Goal: Task Accomplishment & Management: Use online tool/utility

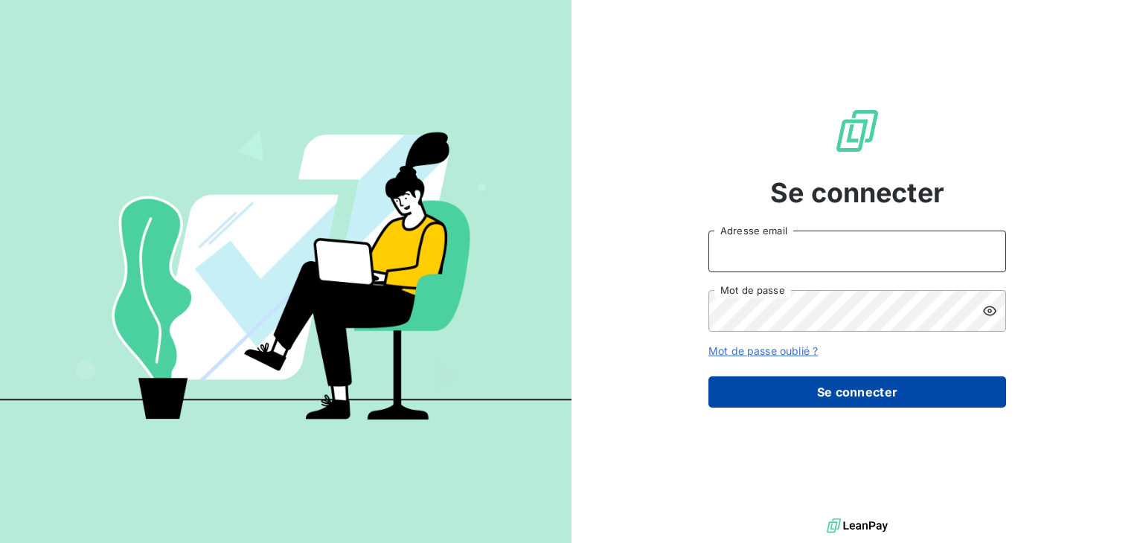
type input "[EMAIL_ADDRESS][DOMAIN_NAME]"
click at [825, 403] on button "Se connecter" at bounding box center [858, 392] width 298 height 31
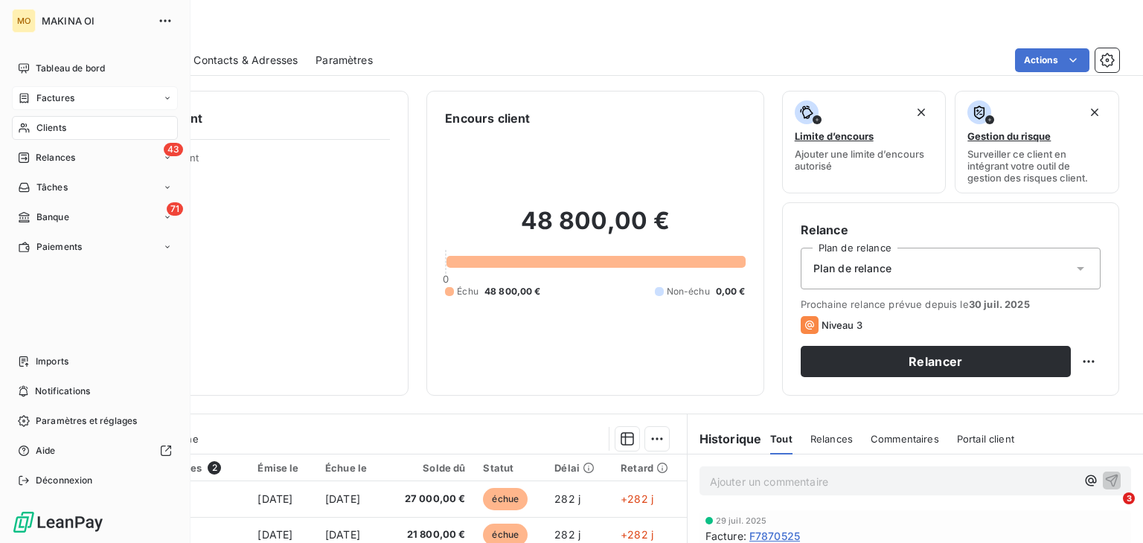
click at [70, 100] on span "Factures" at bounding box center [55, 98] width 38 height 13
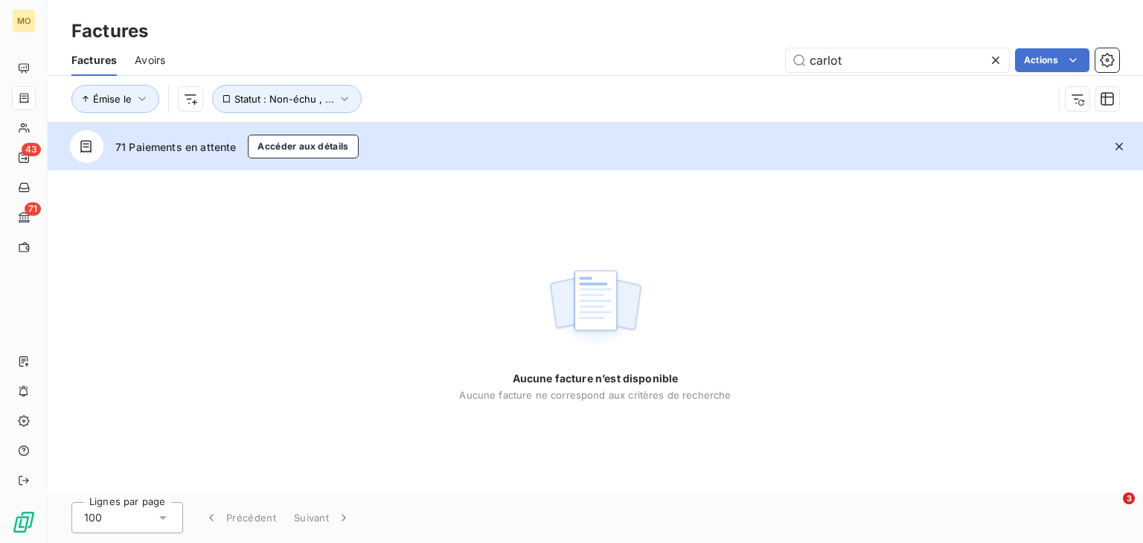
click at [994, 57] on icon at bounding box center [996, 60] width 15 height 15
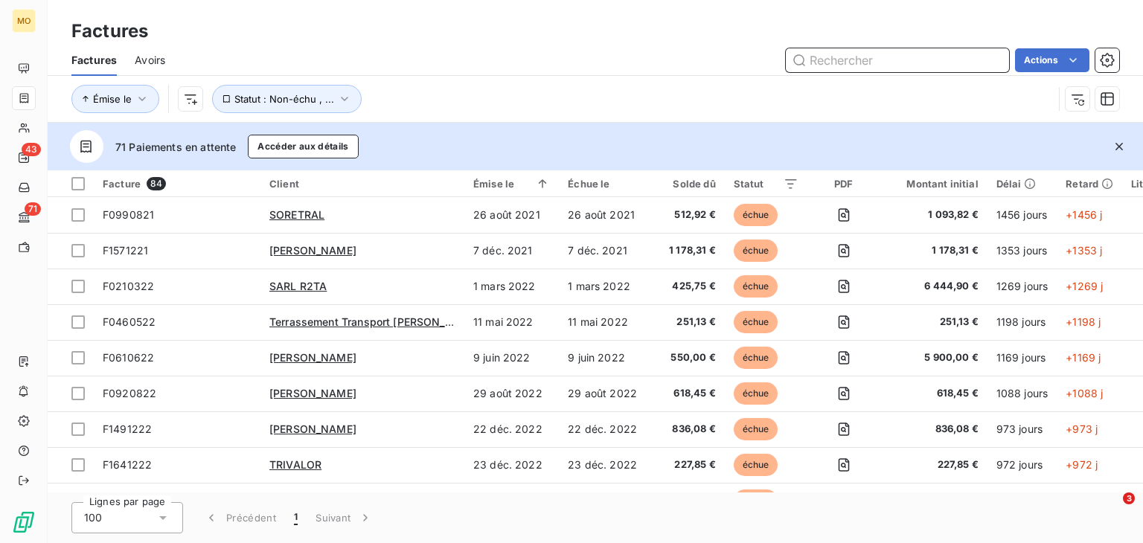
click at [926, 68] on input "text" at bounding box center [897, 60] width 223 height 24
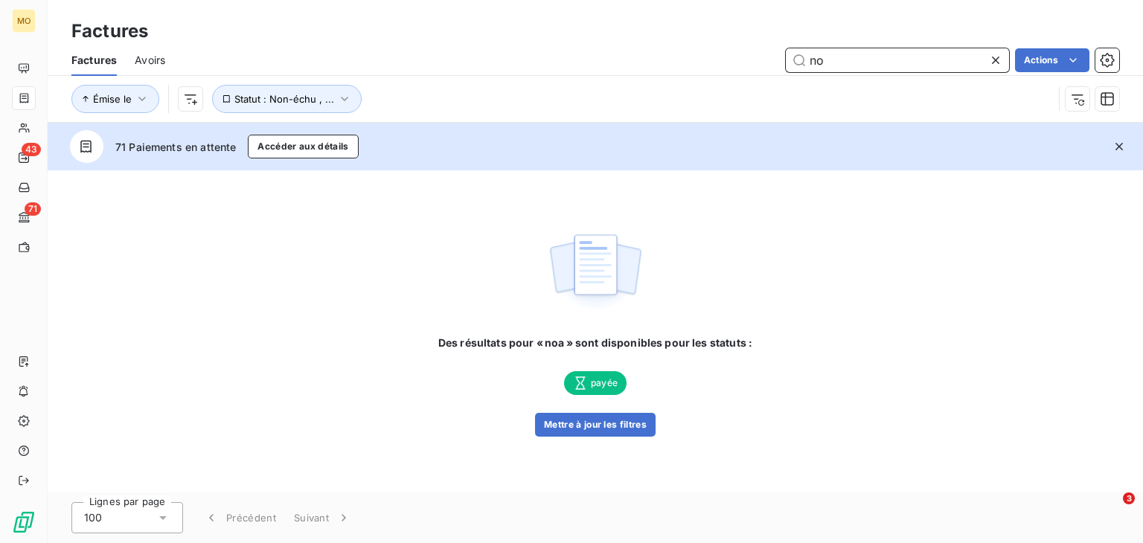
type input "n"
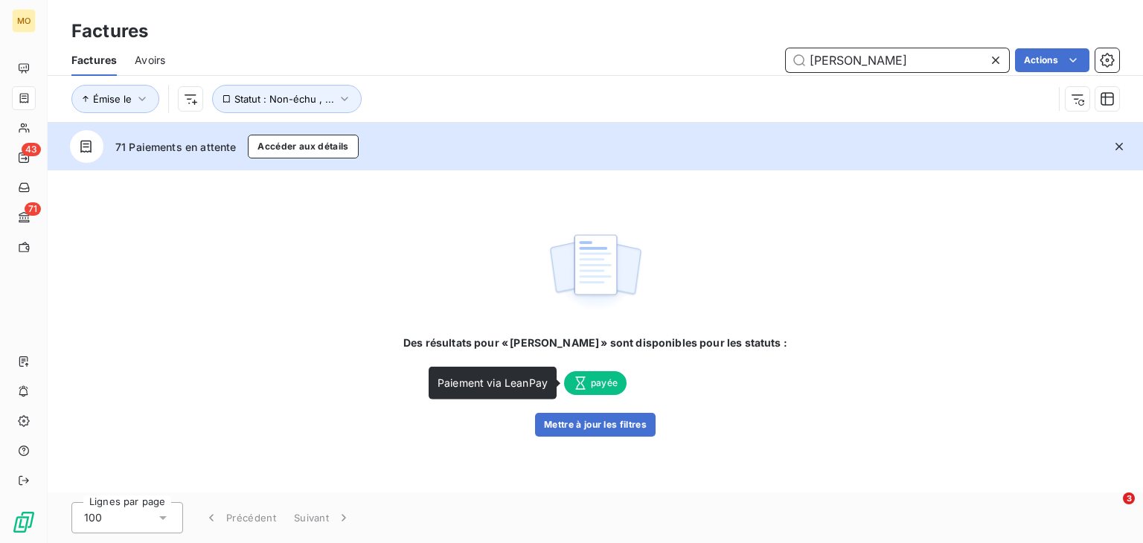
type input "[PERSON_NAME]"
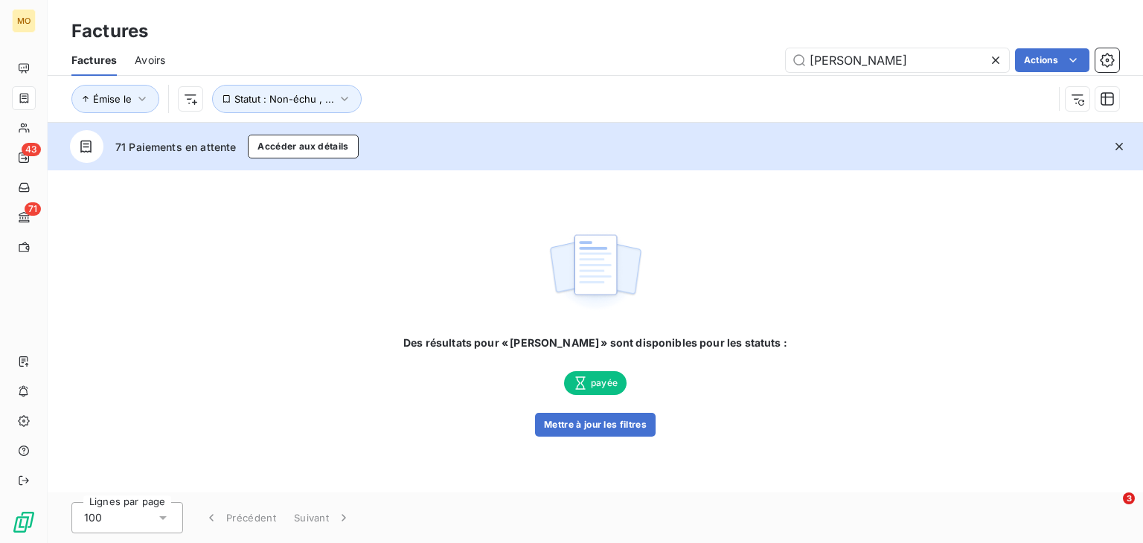
click at [595, 385] on span "payée" at bounding box center [595, 383] width 63 height 24
click at [588, 418] on button "Mettre à jour les filtres" at bounding box center [595, 425] width 121 height 24
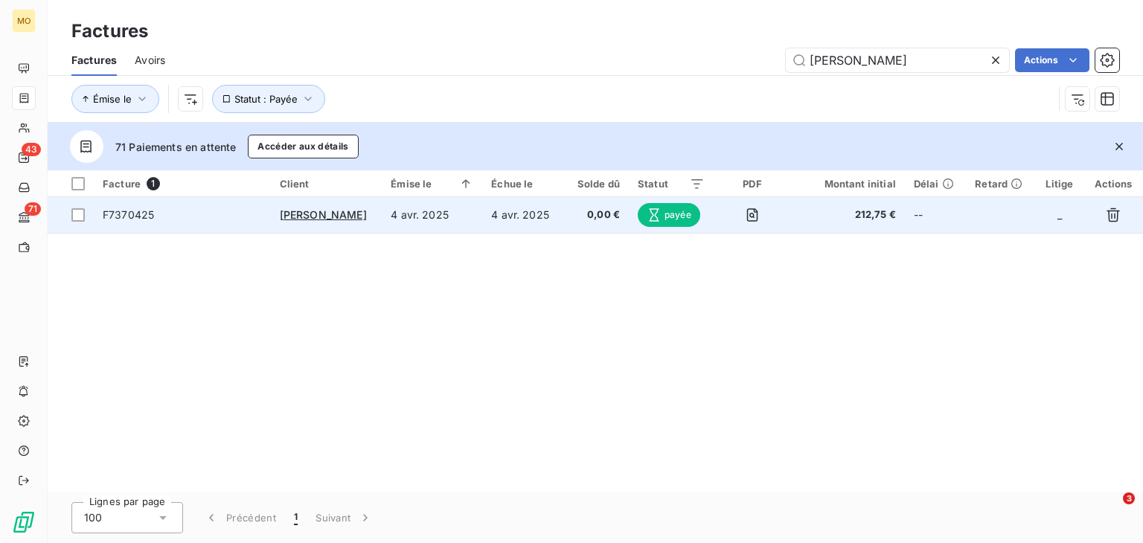
click at [360, 210] on div "THOMAS Noa" at bounding box center [327, 215] width 94 height 15
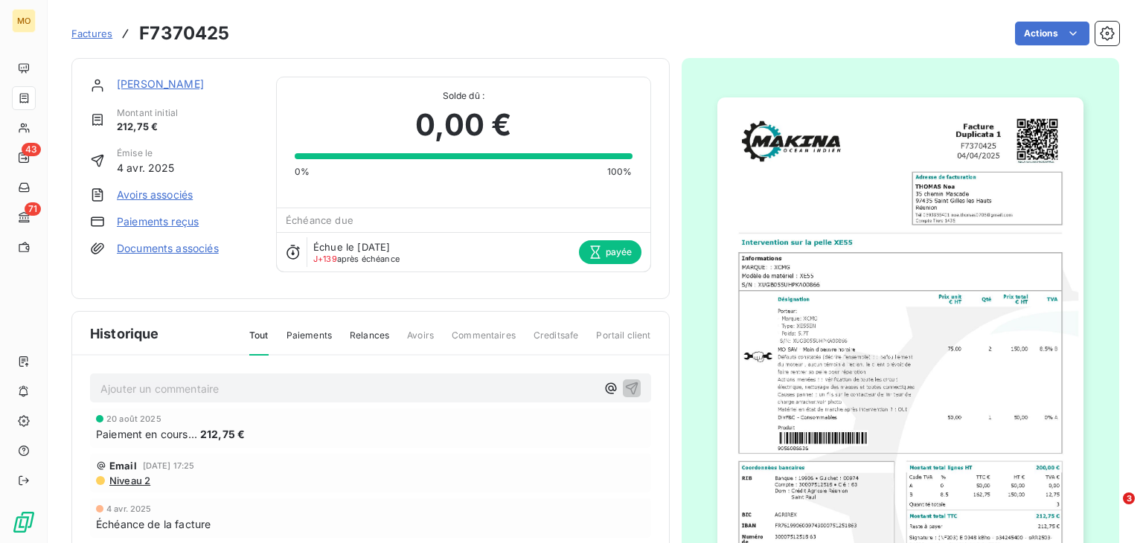
click at [250, 223] on div "Paiements reçus" at bounding box center [174, 221] width 168 height 15
click at [135, 223] on link "Paiements reçus" at bounding box center [158, 221] width 82 height 15
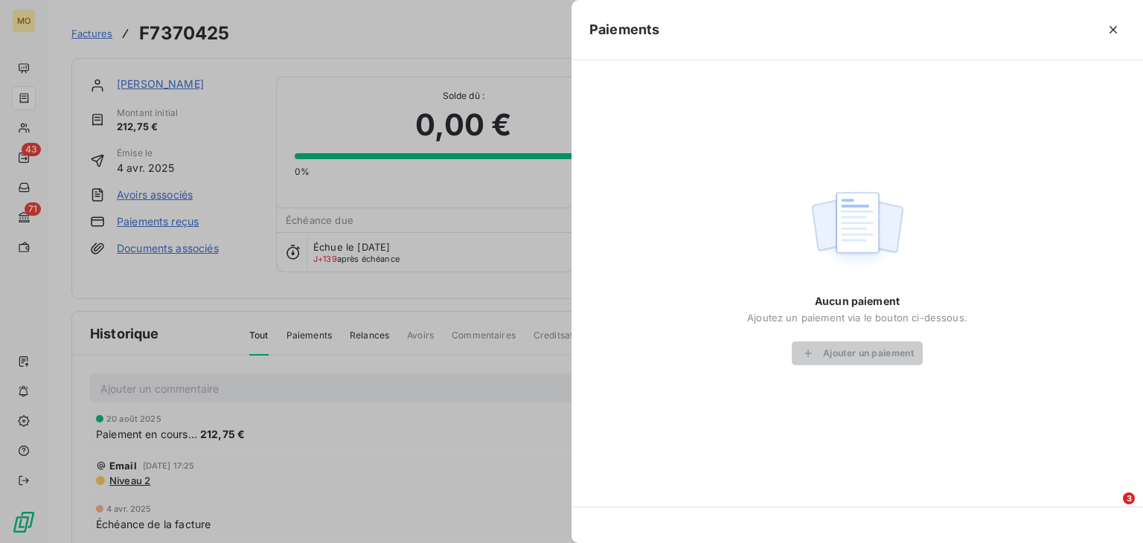
click at [24, 360] on div at bounding box center [571, 271] width 1143 height 543
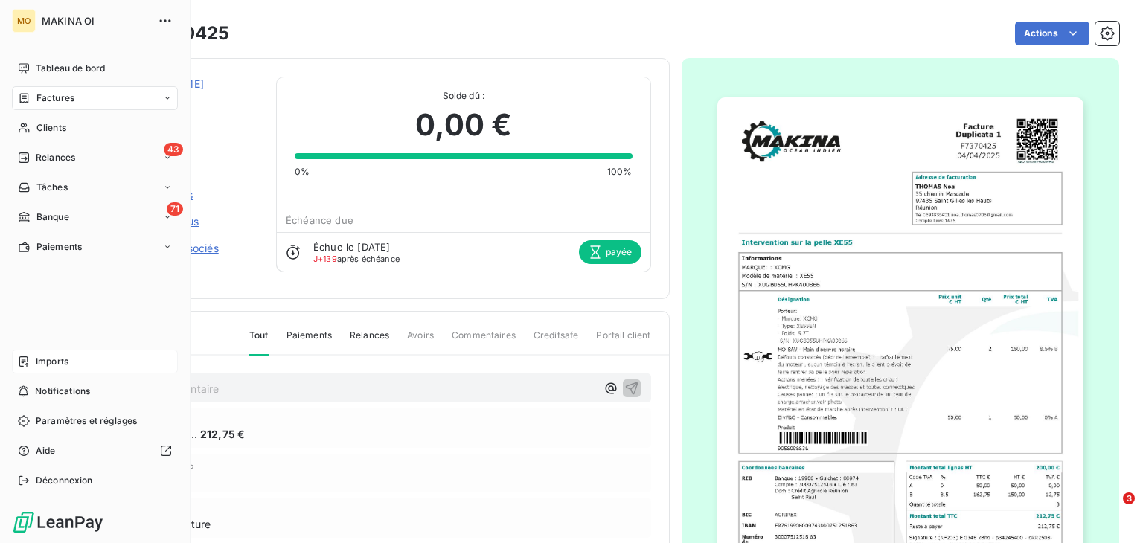
click at [24, 360] on icon at bounding box center [24, 362] width 12 height 12
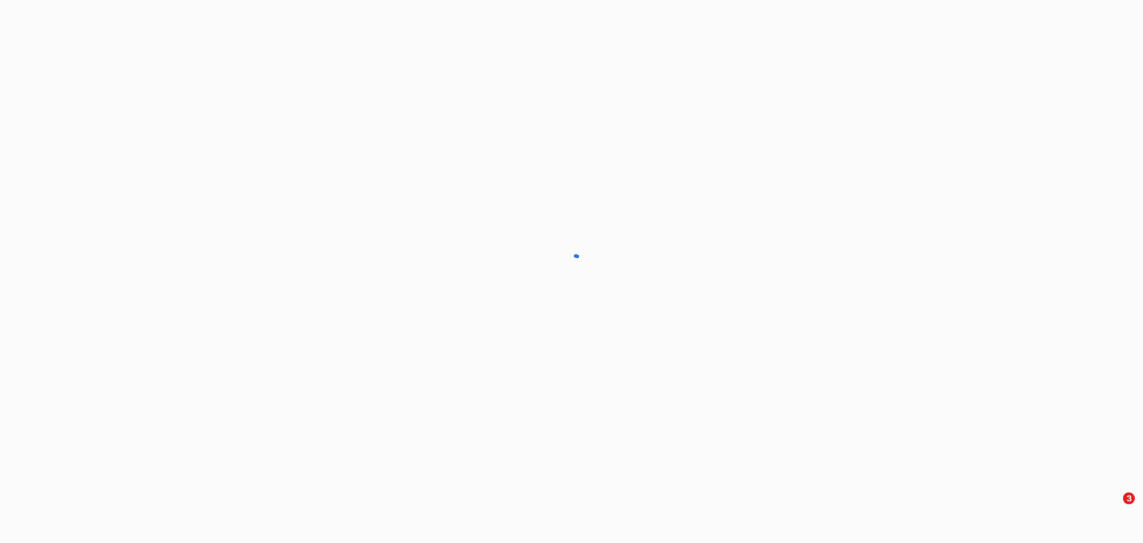
click at [24, 360] on div at bounding box center [571, 271] width 1143 height 543
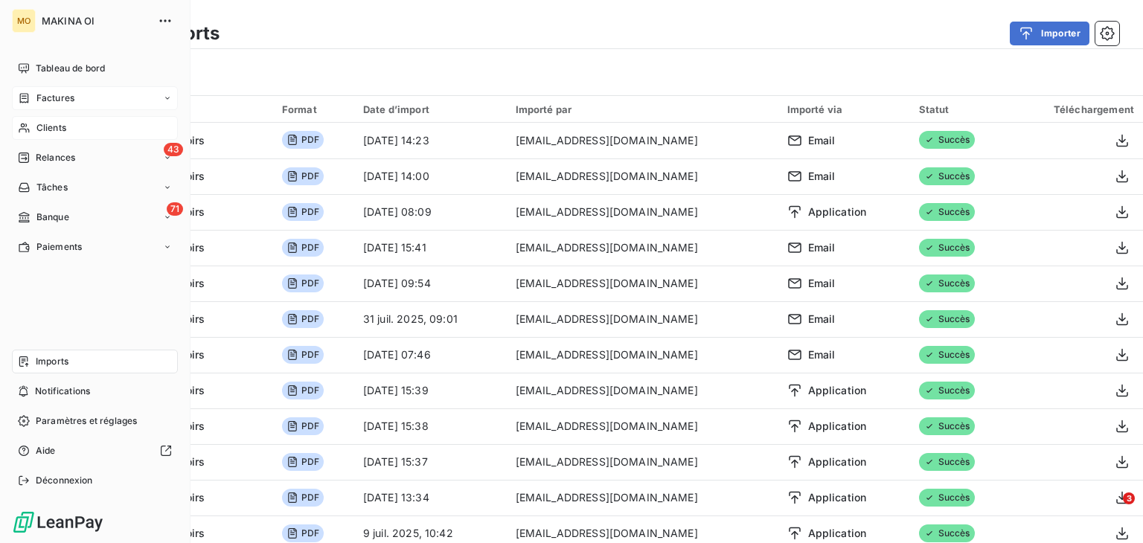
click at [52, 127] on span "Clients" at bounding box center [51, 127] width 30 height 13
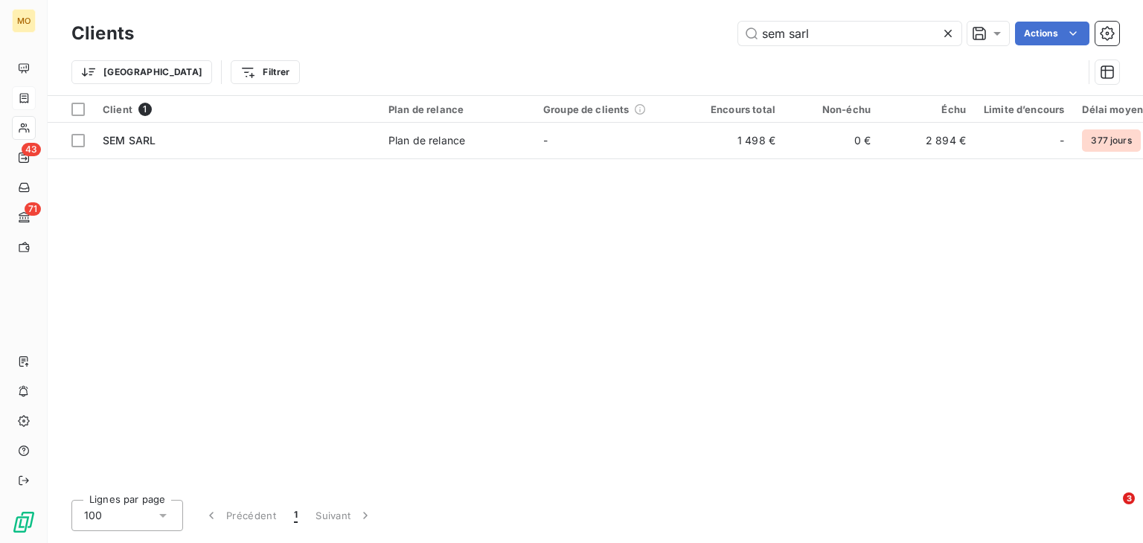
type input "sem sarl"
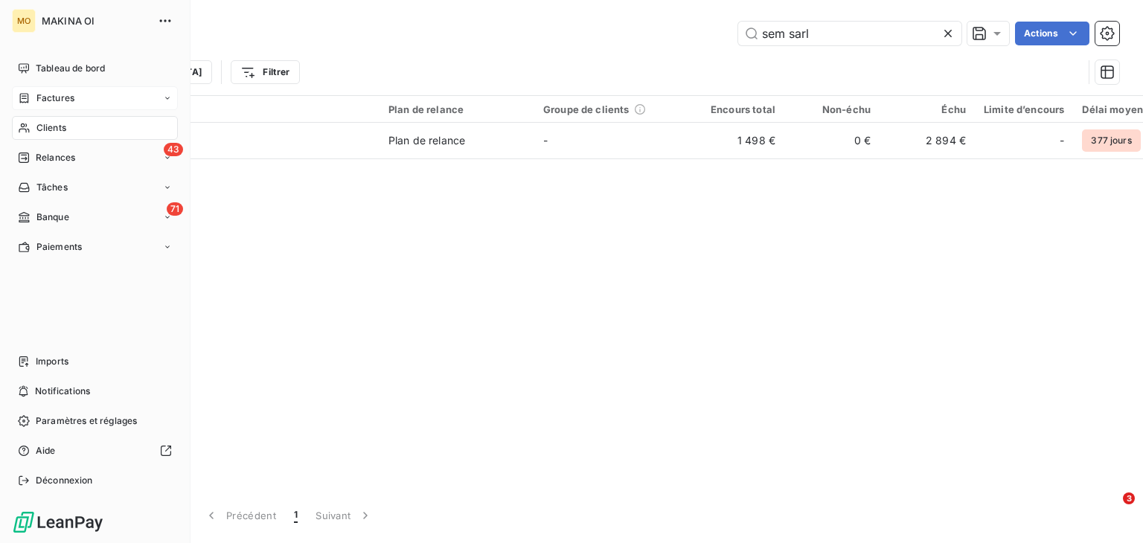
click at [95, 96] on div "Factures" at bounding box center [95, 98] width 166 height 24
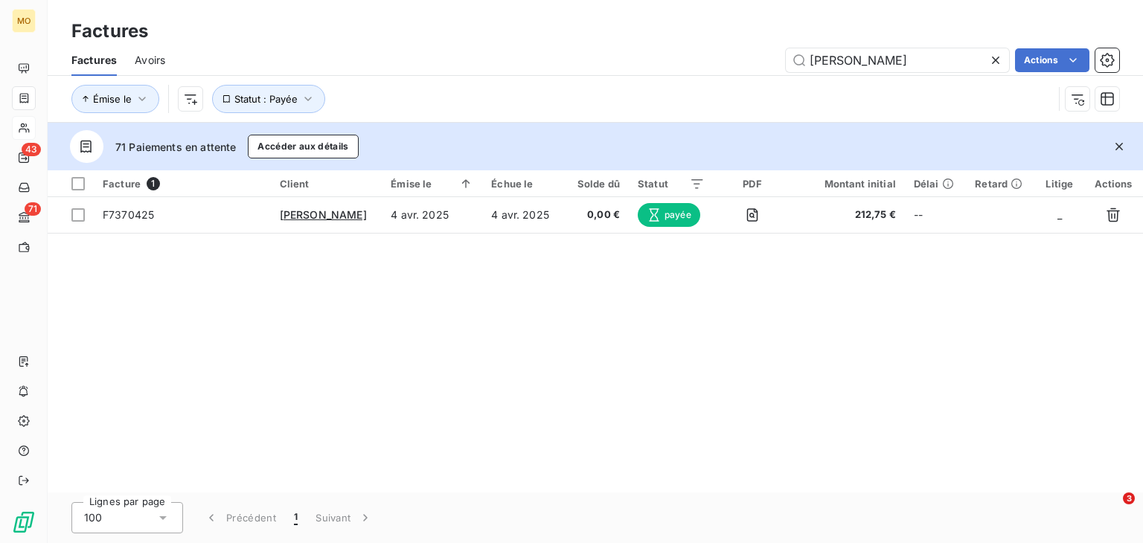
click at [996, 66] on icon at bounding box center [996, 60] width 15 height 15
click at [967, 59] on input "text" at bounding box center [897, 60] width 223 height 24
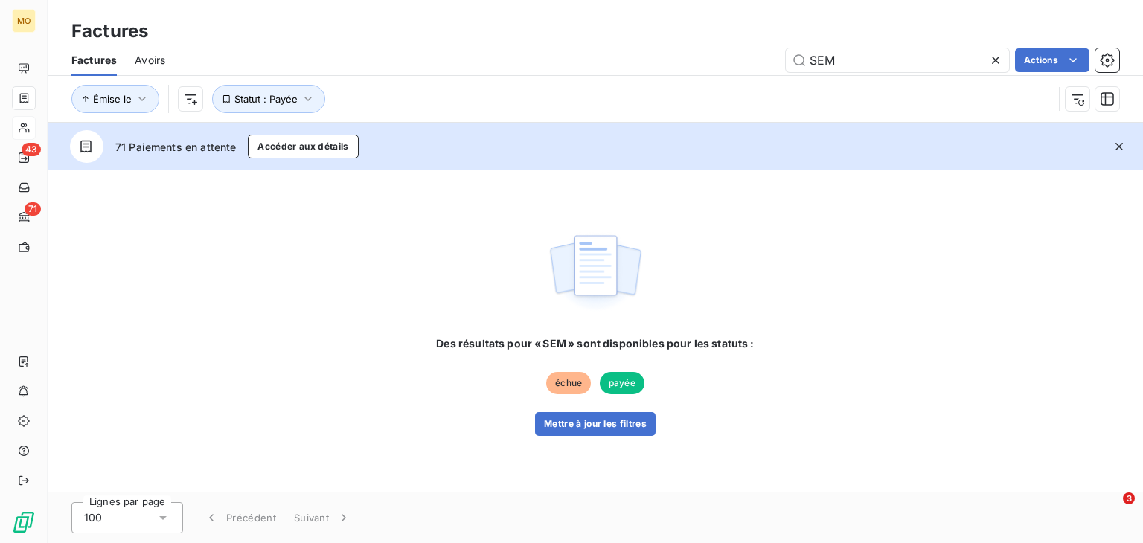
click at [574, 387] on span "échue" at bounding box center [568, 383] width 45 height 22
click at [584, 418] on button "Mettre à jour les filtres" at bounding box center [595, 424] width 121 height 24
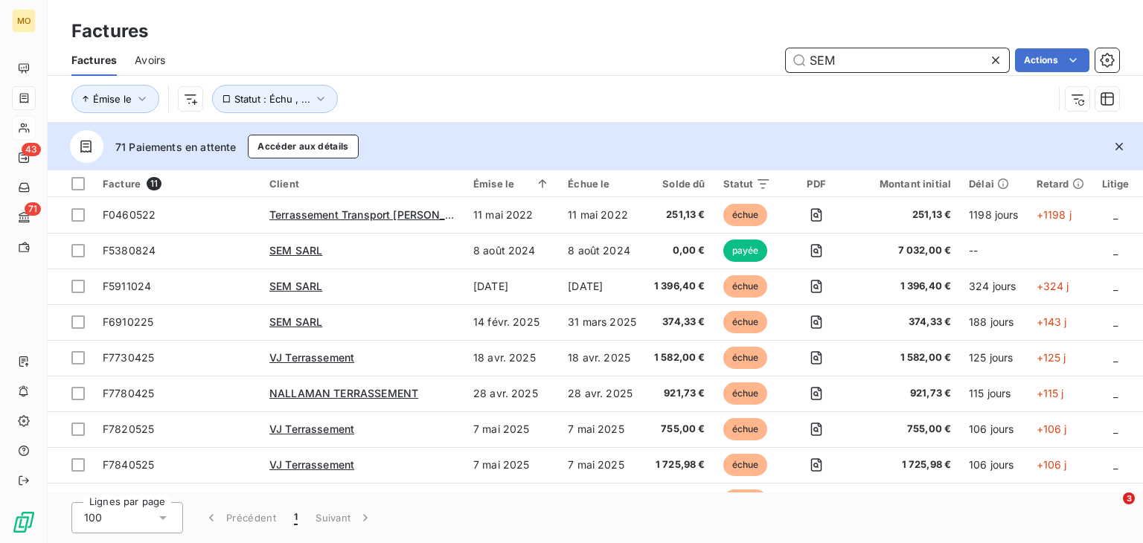
click at [858, 69] on input "SEM" at bounding box center [897, 60] width 223 height 24
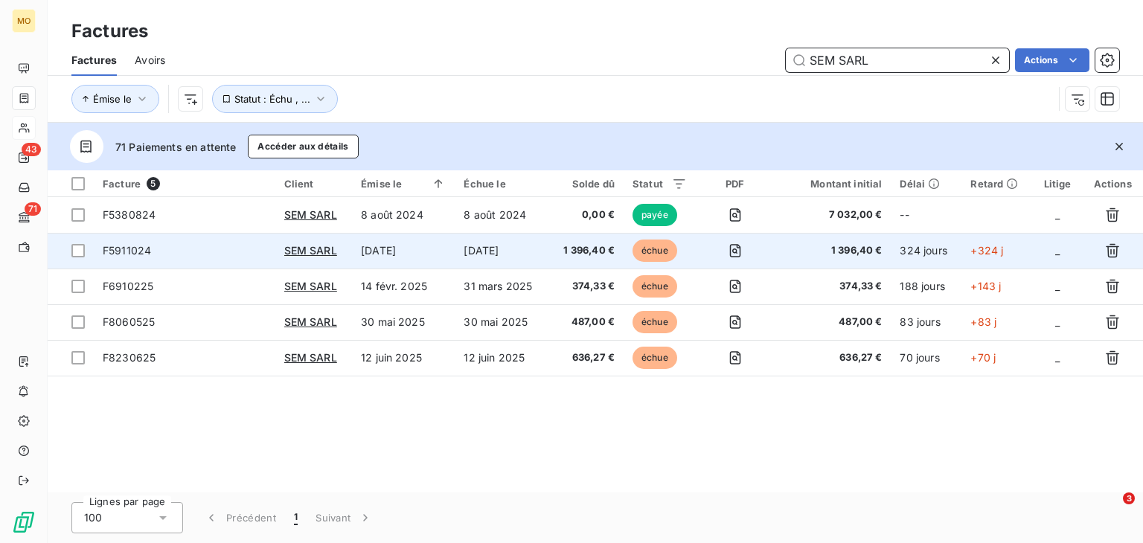
type input "SEM SARL"
click at [548, 245] on td "1 oct. 2024" at bounding box center [502, 251] width 94 height 36
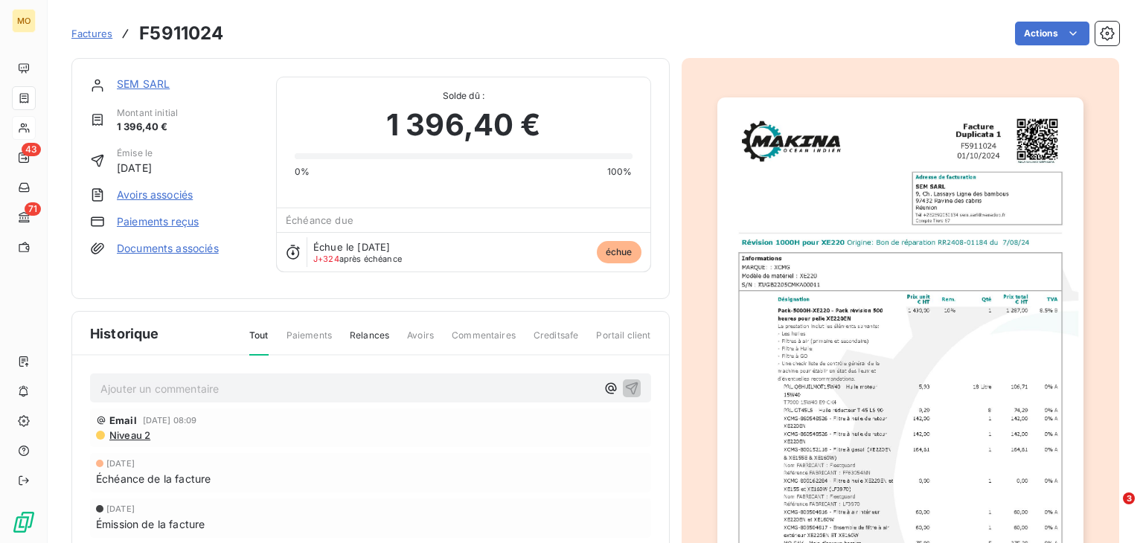
click at [173, 197] on link "Avoirs associés" at bounding box center [155, 195] width 76 height 15
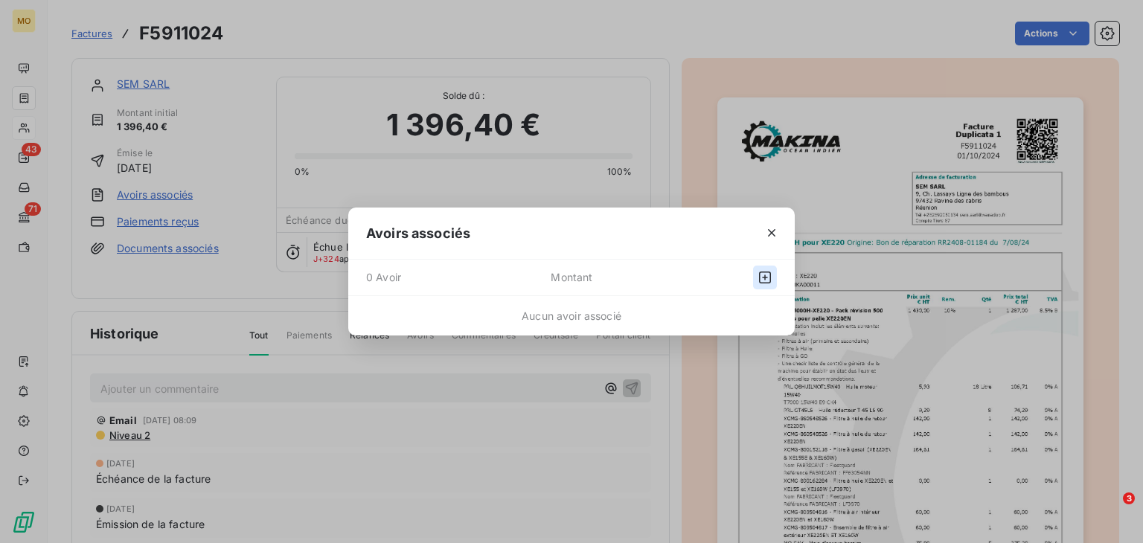
click at [764, 278] on icon "button" at bounding box center [765, 277] width 15 height 15
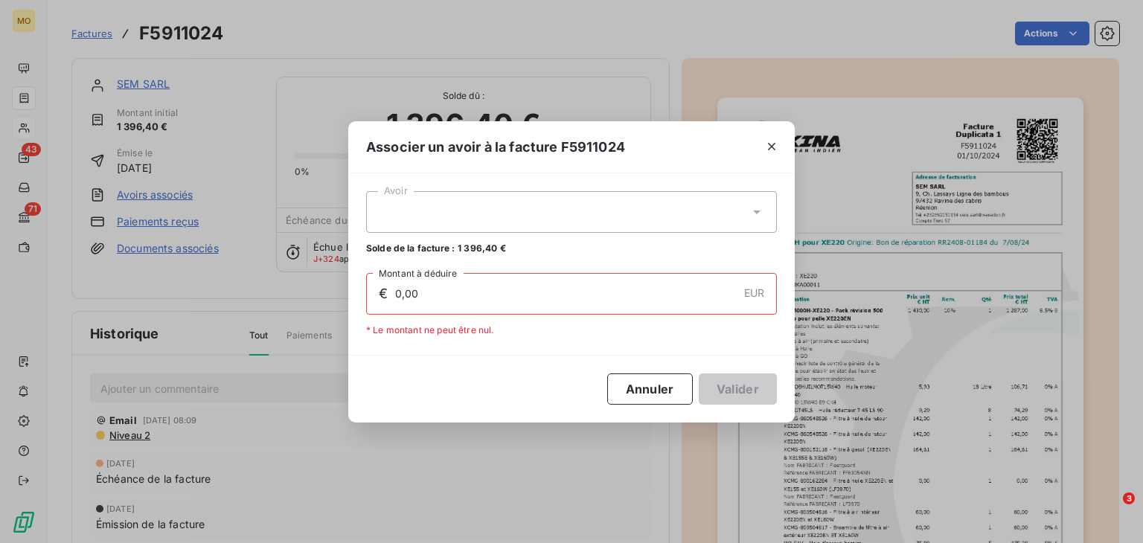
click at [756, 217] on icon at bounding box center [757, 212] width 15 height 15
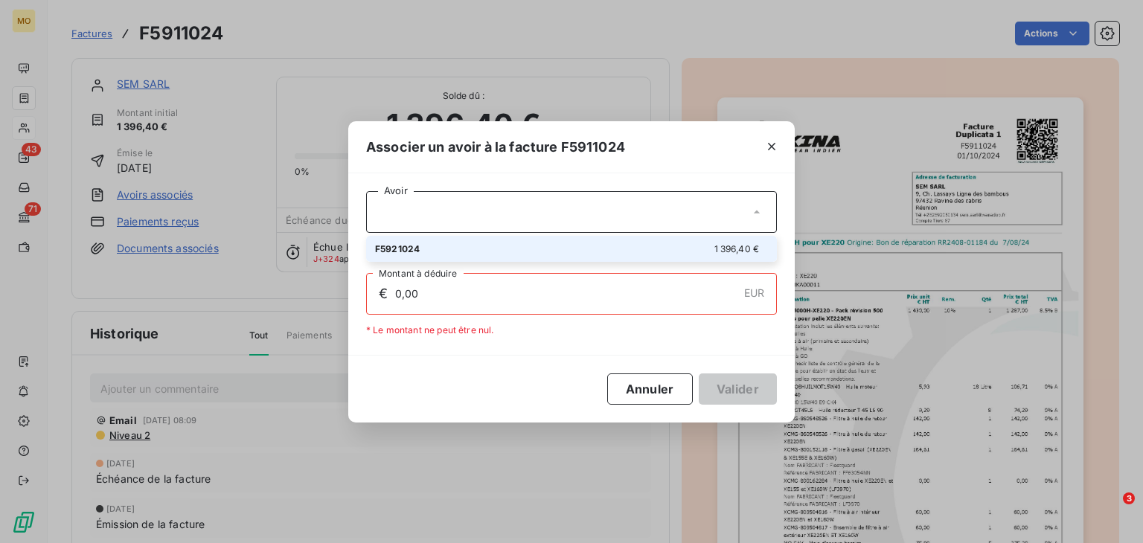
click at [703, 248] on div "F5921024 1 396,40 €" at bounding box center [571, 249] width 393 height 14
type input "1 396,40"
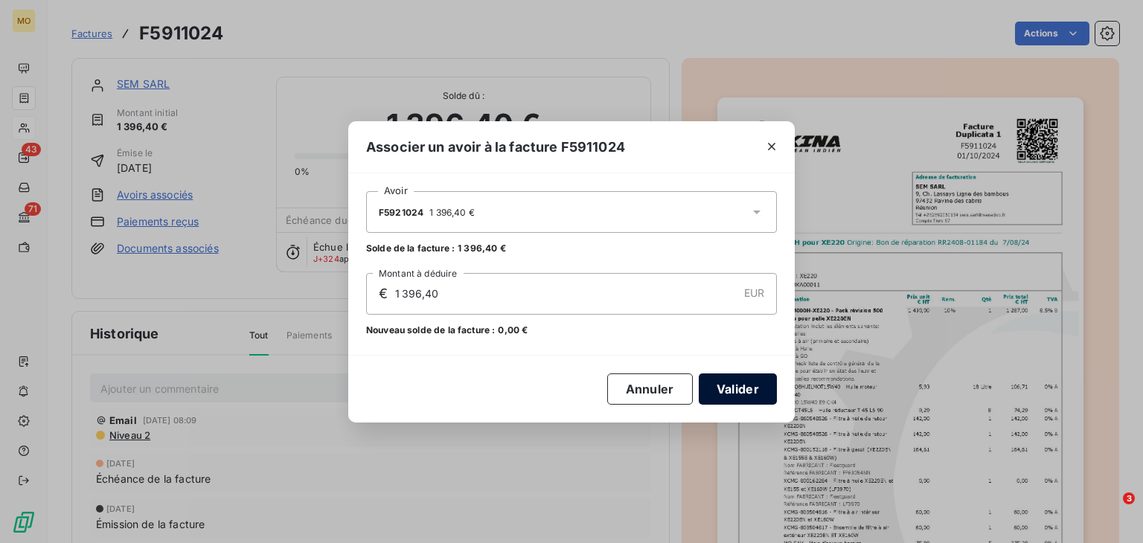
click at [734, 381] on button "Valider" at bounding box center [738, 389] width 78 height 31
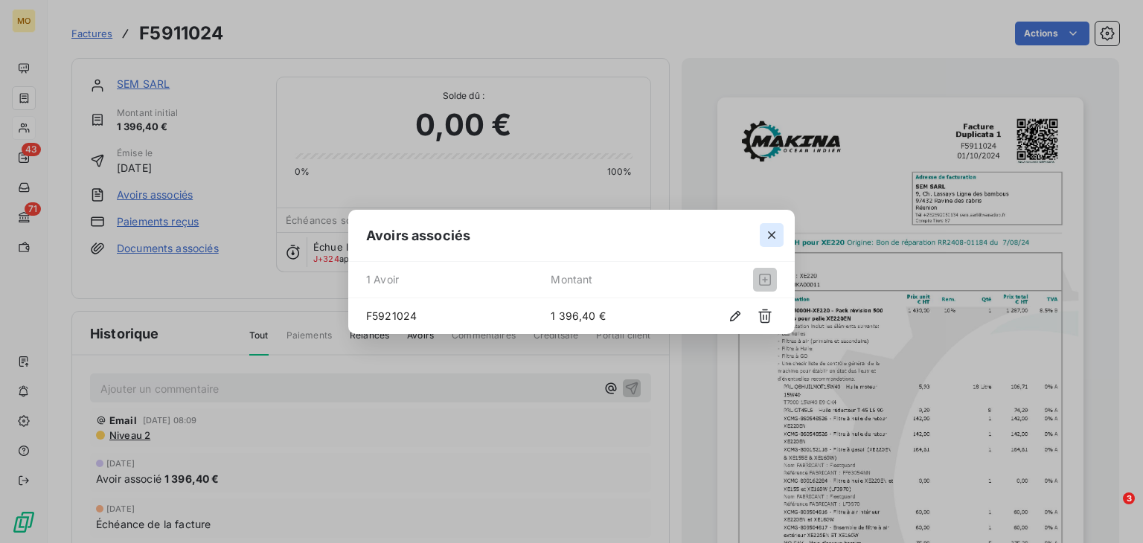
click at [766, 239] on icon "button" at bounding box center [771, 235] width 15 height 15
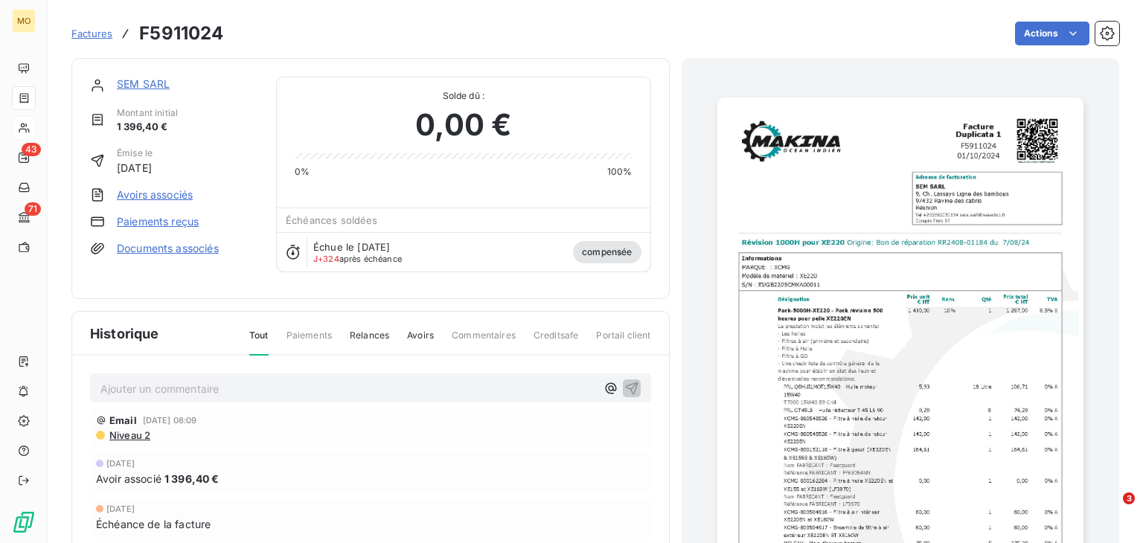
click at [154, 196] on link "Avoirs associés" at bounding box center [155, 195] width 76 height 15
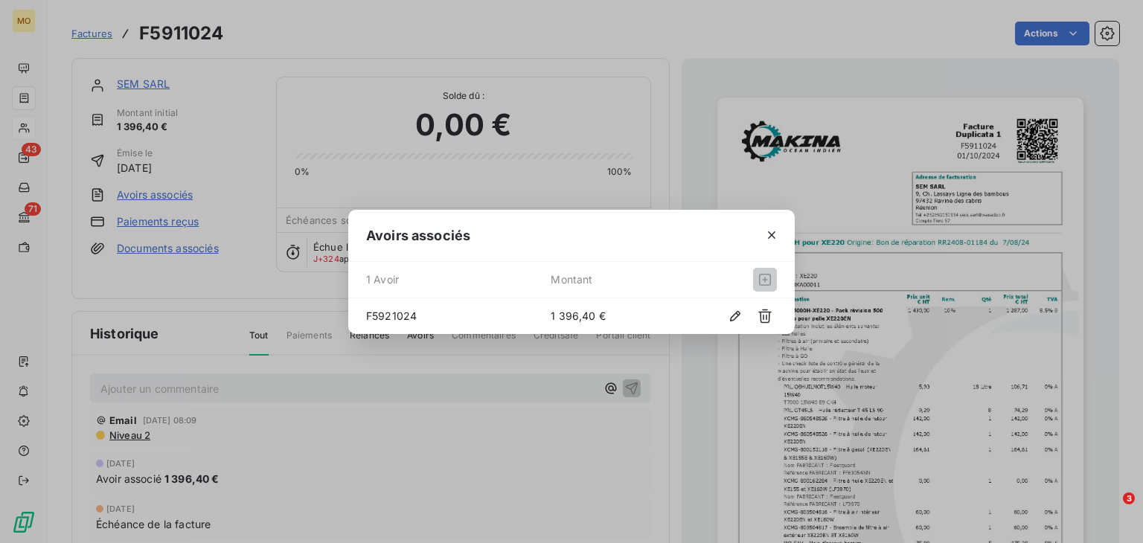
click at [399, 316] on span "F5921024" at bounding box center [458, 316] width 185 height 16
click at [458, 307] on div "F5921024 1 396,40 €" at bounding box center [571, 316] width 447 height 36
drag, startPoint x: 458, startPoint y: 307, endPoint x: 429, endPoint y: 403, distance: 100.3
click at [429, 403] on div "Avoirs associés 1 Avoir Montant F5921024 1 396,40 €" at bounding box center [571, 271] width 1143 height 543
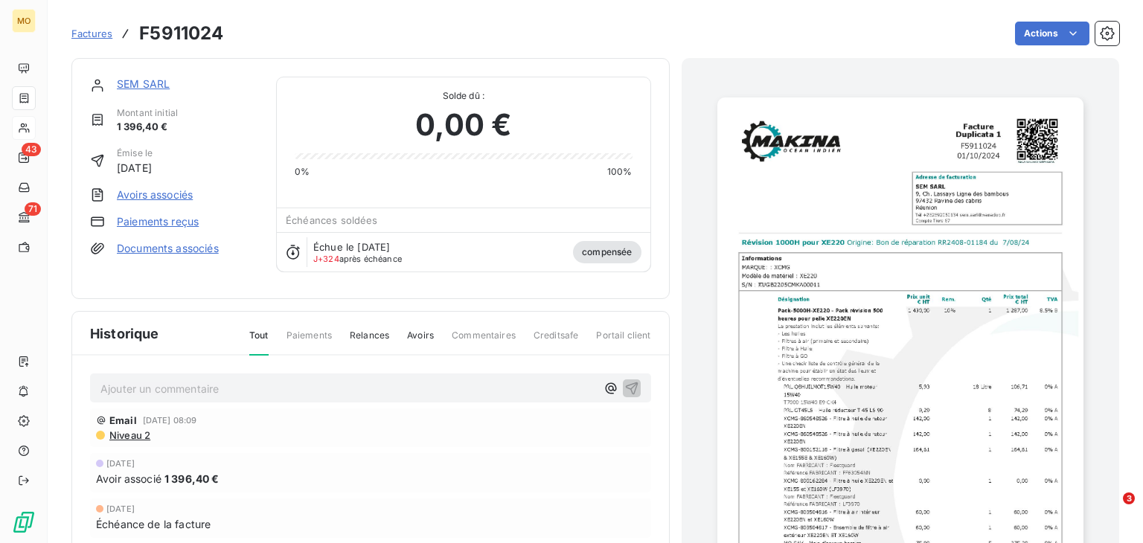
click at [429, 409] on div "Email 23 juil. 2025, 08:09 Niveau 2" at bounding box center [370, 428] width 561 height 39
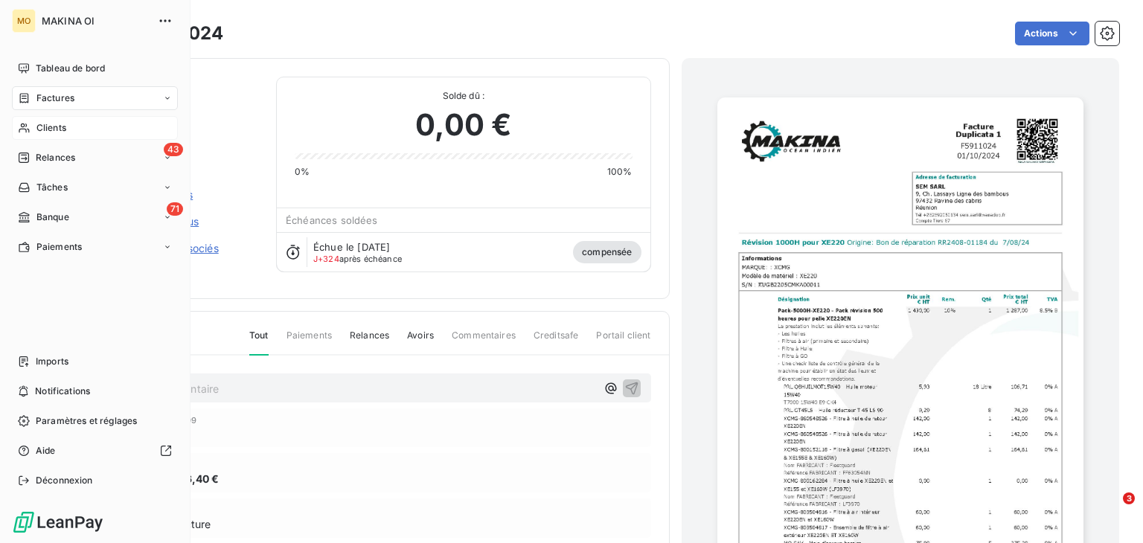
click at [54, 121] on span "Clients" at bounding box center [51, 127] width 30 height 13
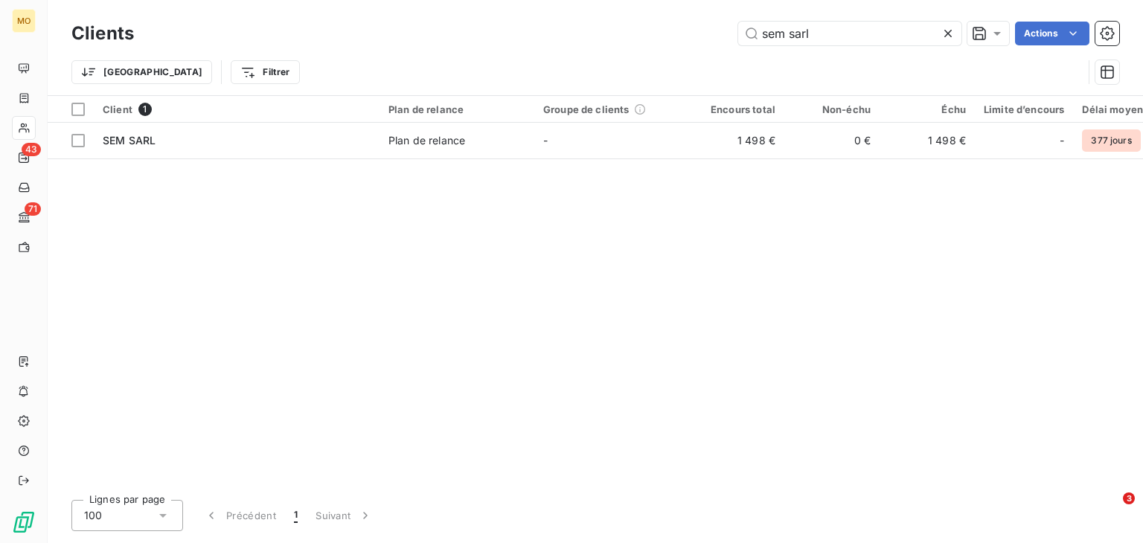
click at [950, 39] on icon at bounding box center [948, 33] width 15 height 15
